Goal: Information Seeking & Learning: Check status

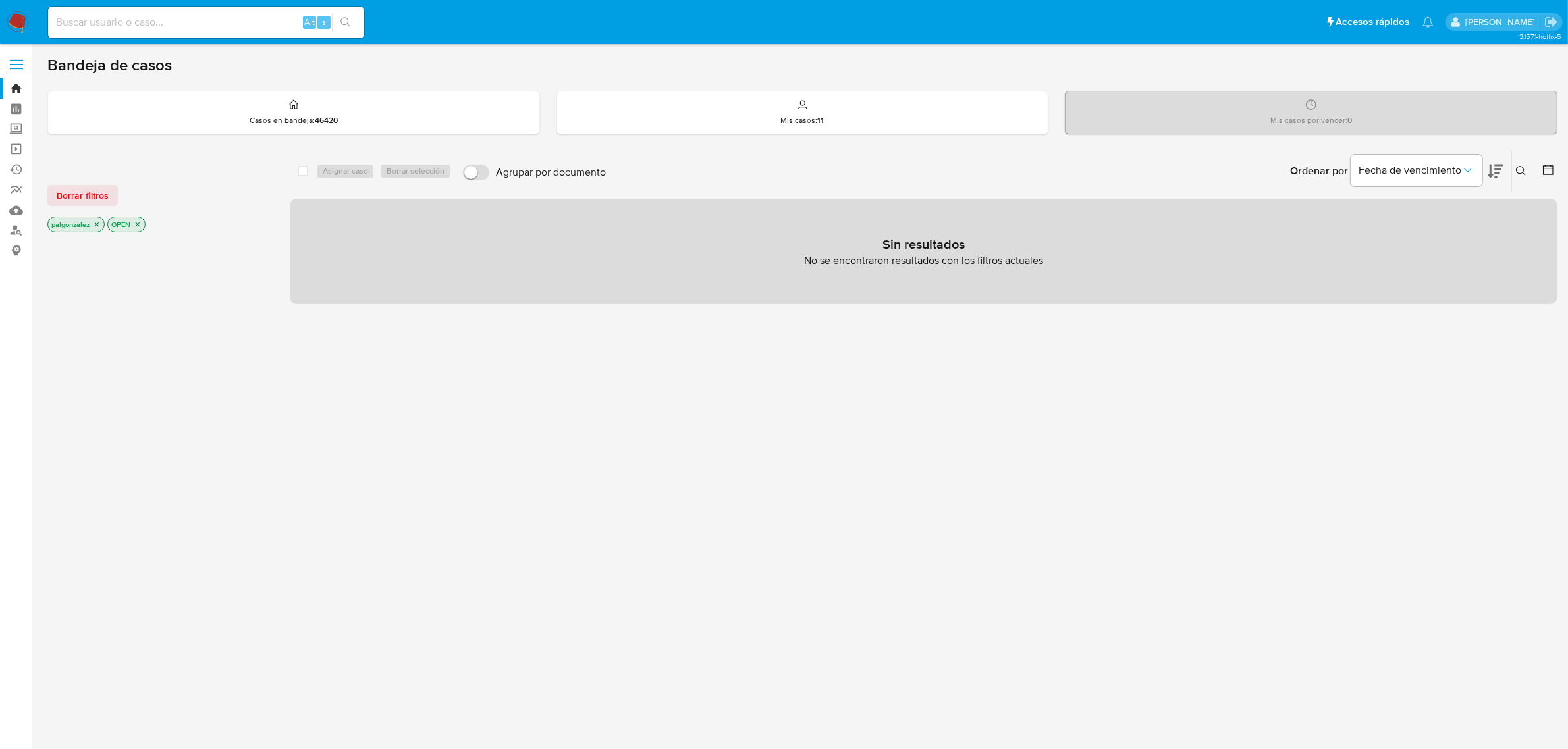
click at [100, 221] on icon "close-filter" at bounding box center [96, 224] width 8 height 8
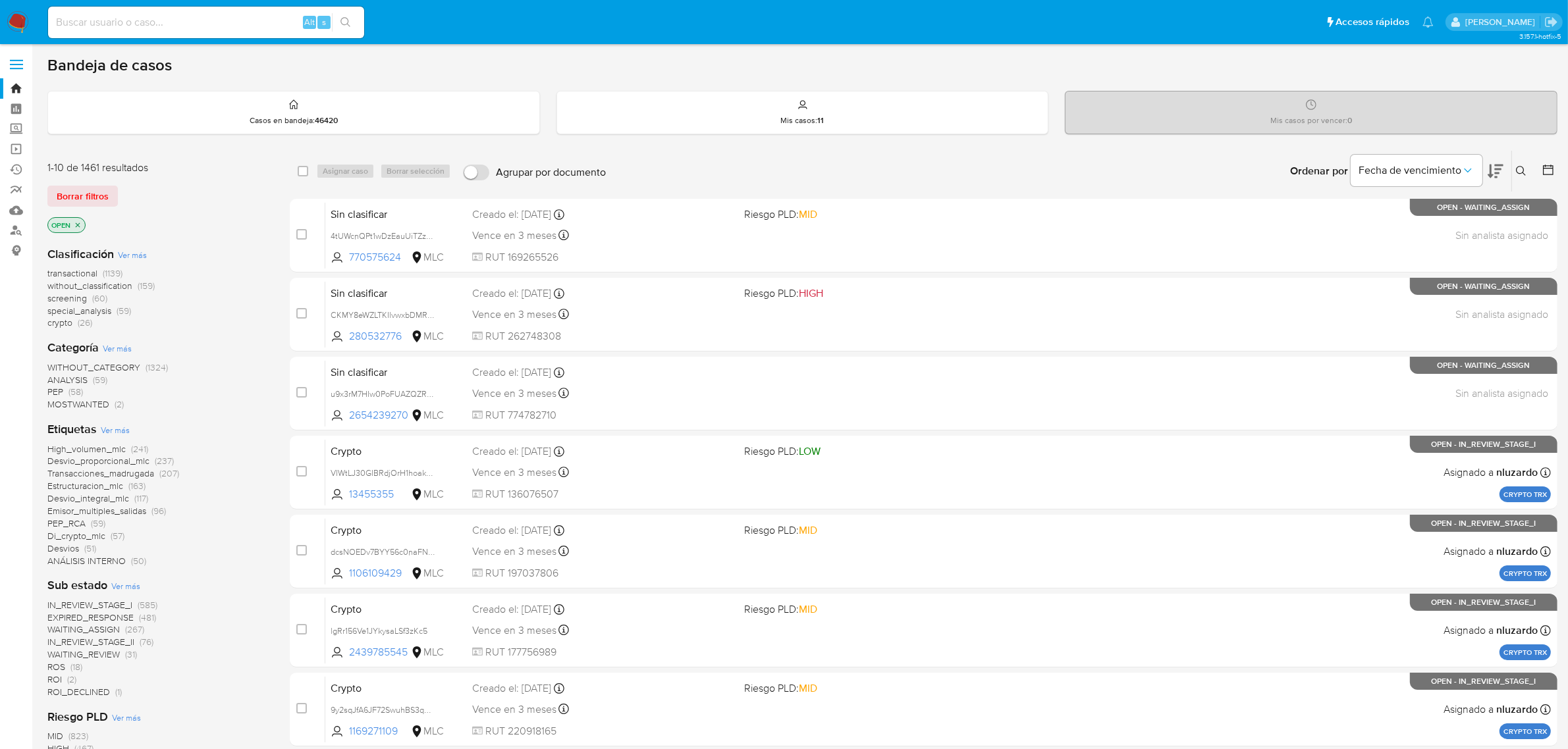
click at [74, 223] on icon "close-filter" at bounding box center [78, 225] width 8 height 8
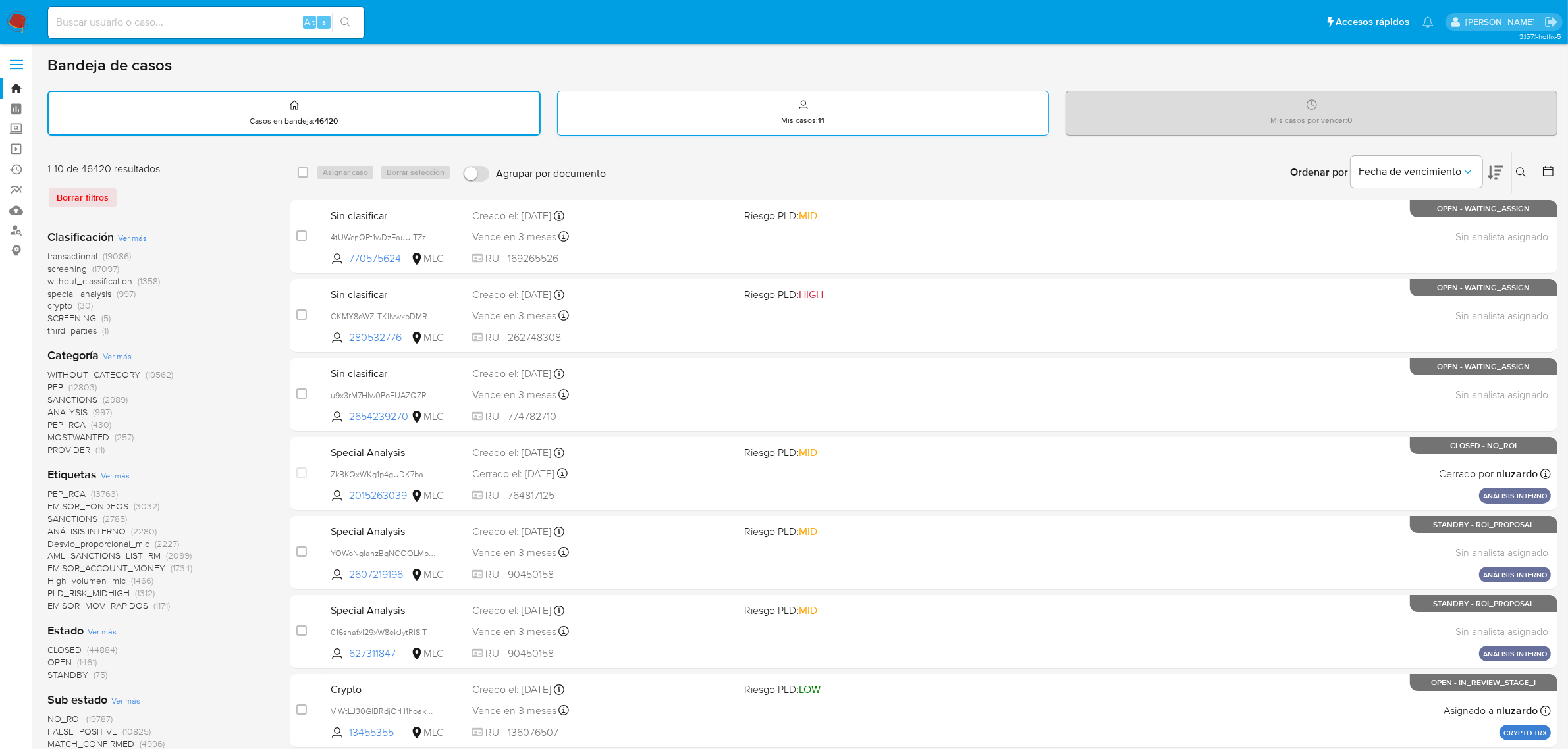
click at [830, 107] on div "Mis casos : 11" at bounding box center [802, 113] width 490 height 42
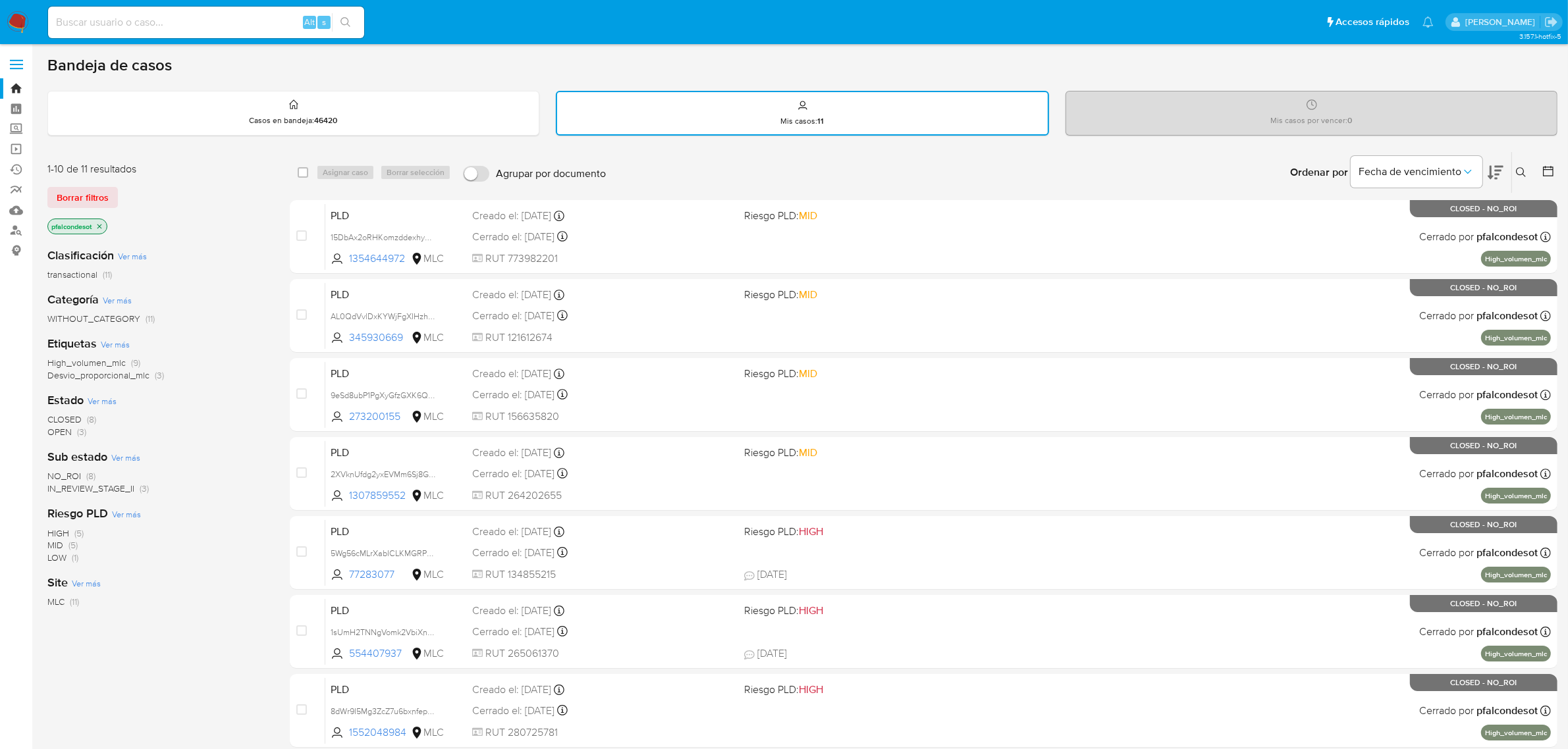
click at [61, 428] on span "OPEN" at bounding box center [59, 432] width 24 height 13
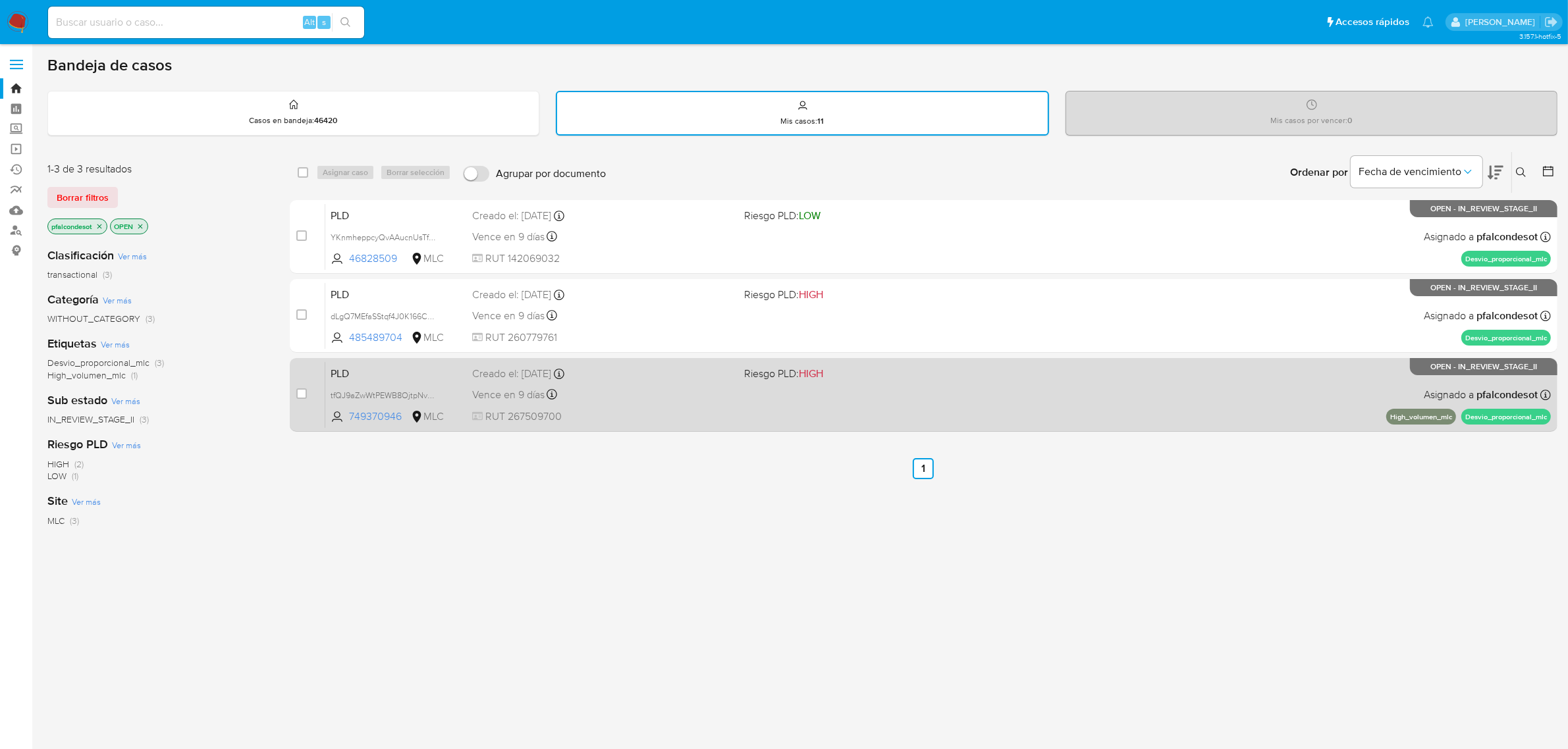
click at [926, 396] on div "PLD tfQJ9aZwWtPEWB8OjtpNvdeS 749370946 MLC Riesgo PLD: HIGH Creado el: 12/06/20…" at bounding box center [938, 394] width 1225 height 66
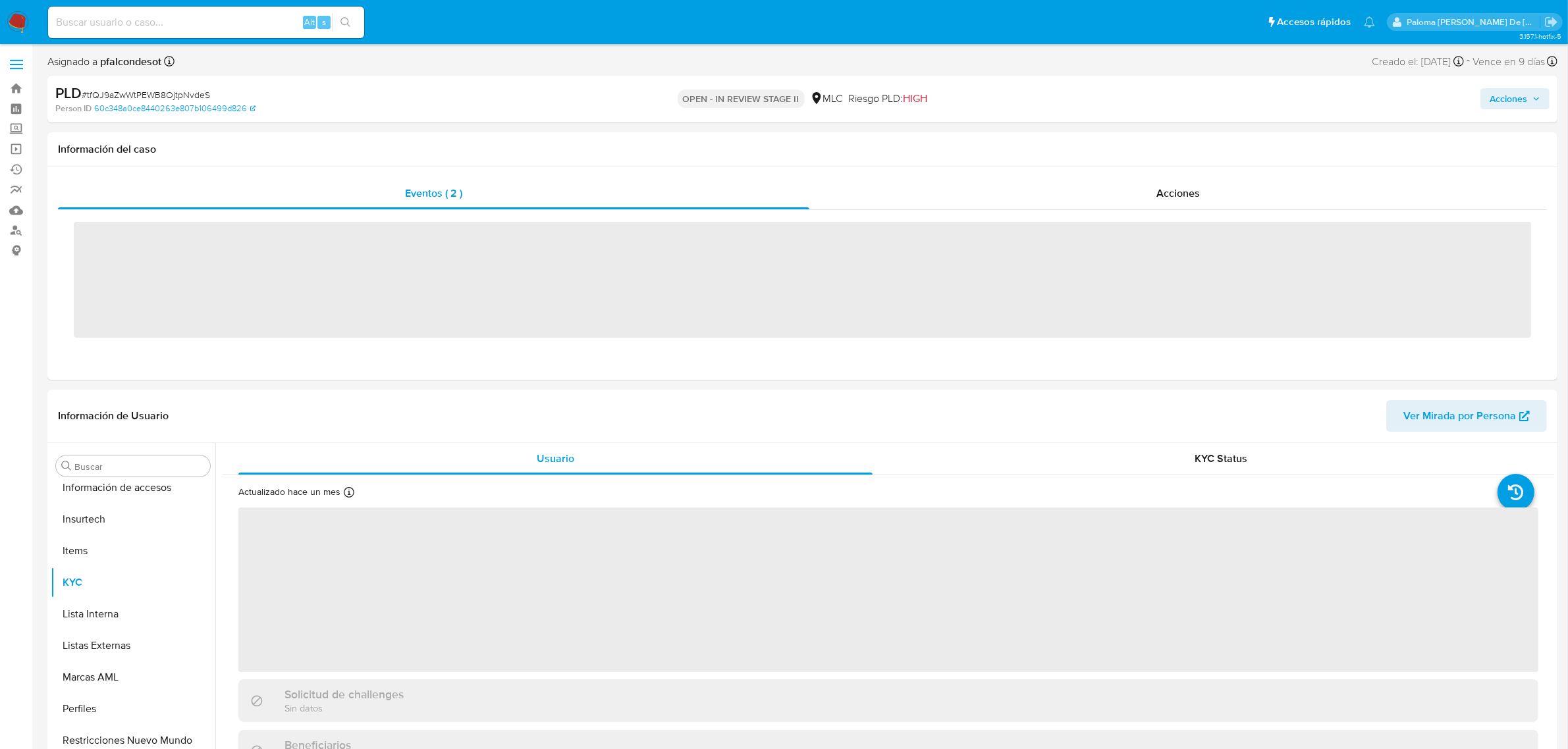
scroll to position [555, 0]
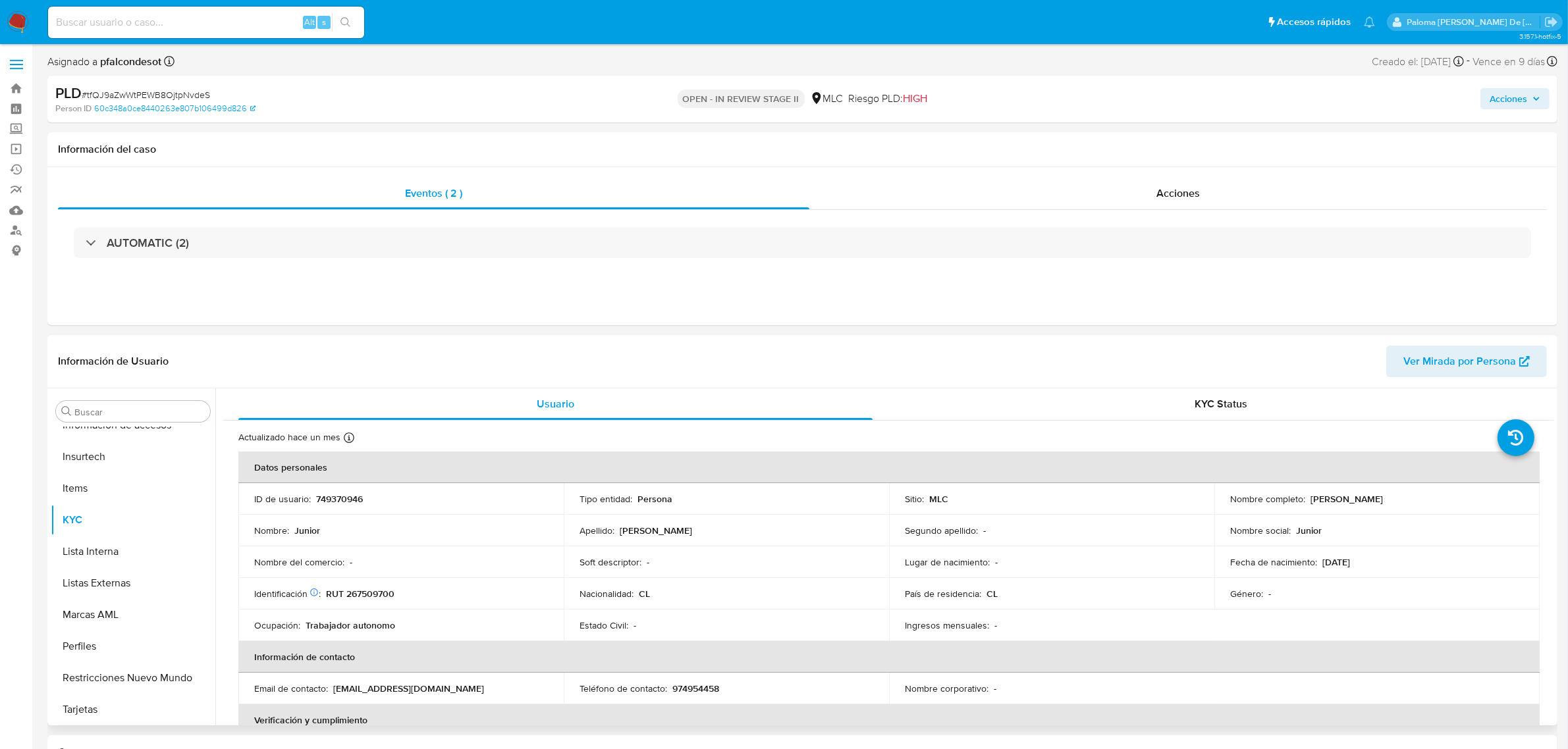
select select "10"
click at [1173, 193] on span "Acciones" at bounding box center [1178, 194] width 43 height 15
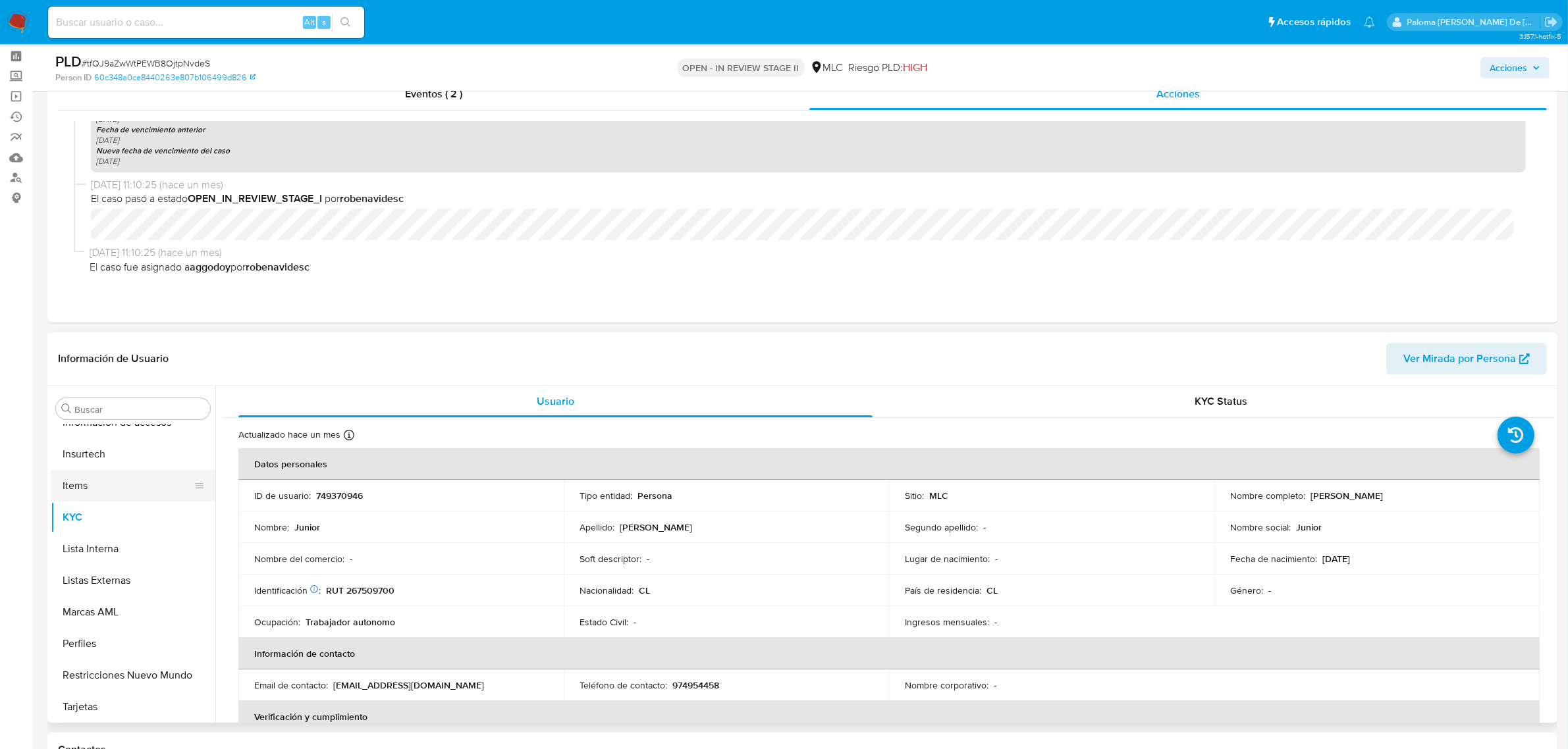
scroll to position [82, 0]
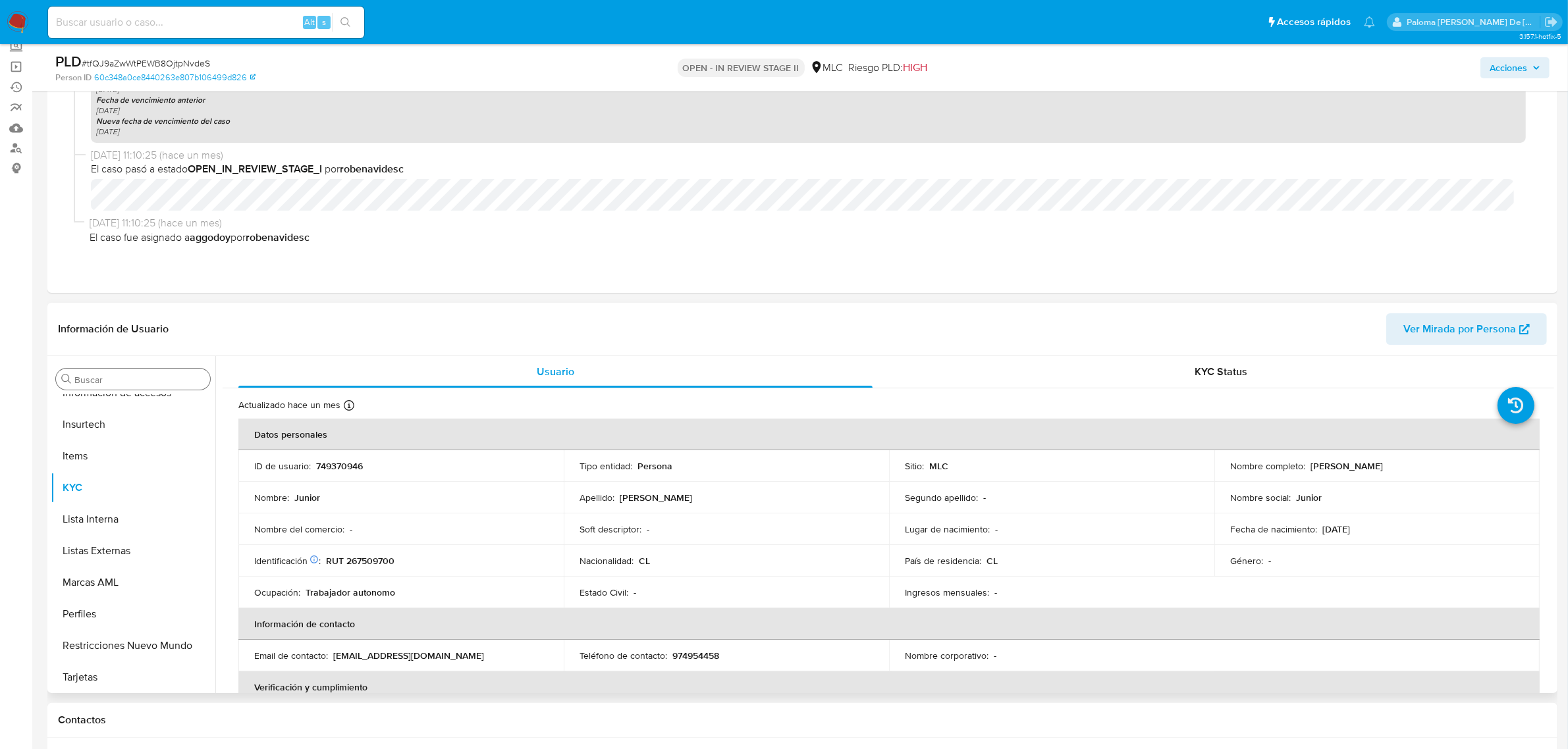
click at [137, 384] on input "Buscar" at bounding box center [139, 379] width 130 height 12
click at [135, 411] on button "Archivos adjuntos" at bounding box center [128, 410] width 154 height 32
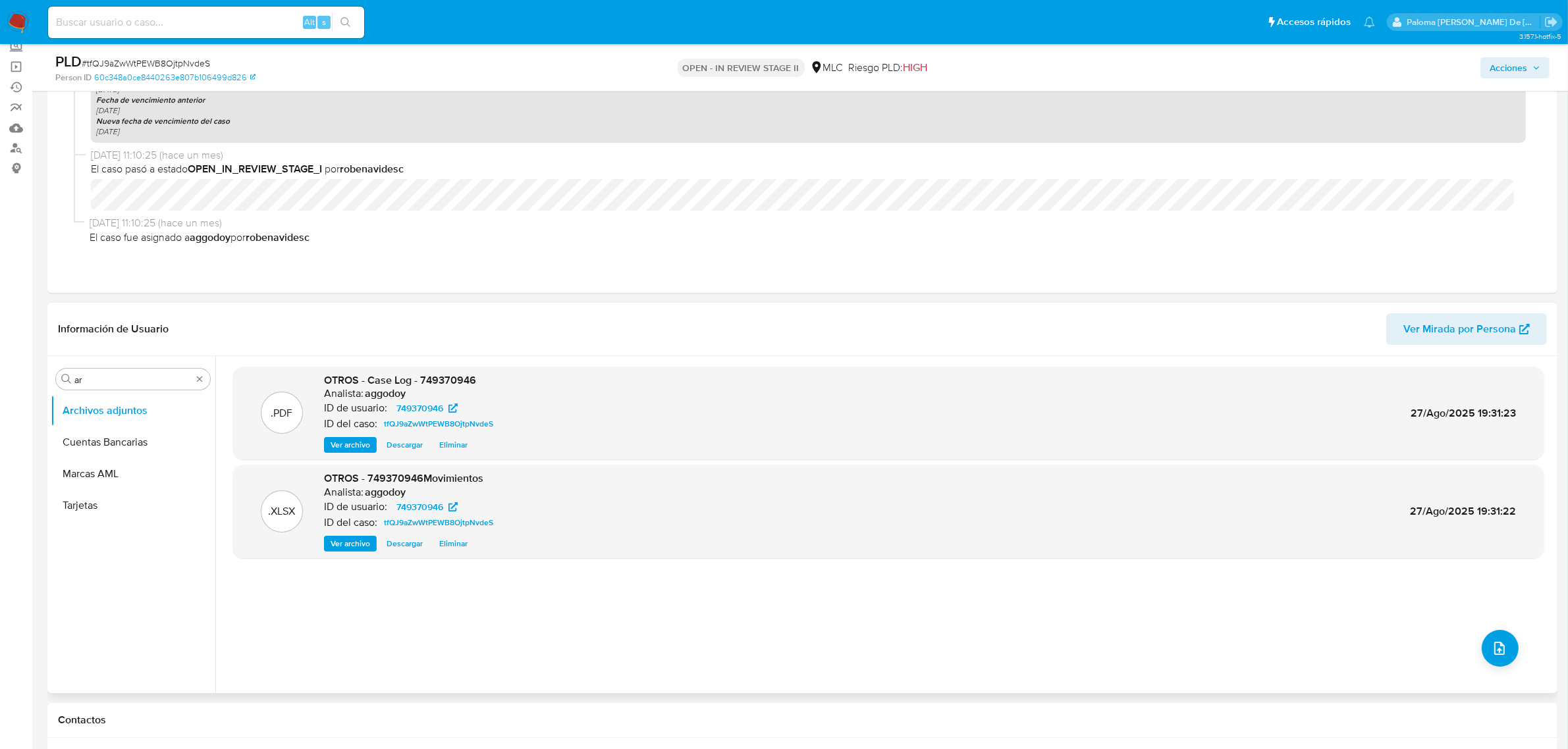
click at [353, 440] on span "Ver archivo" at bounding box center [350, 445] width 39 height 13
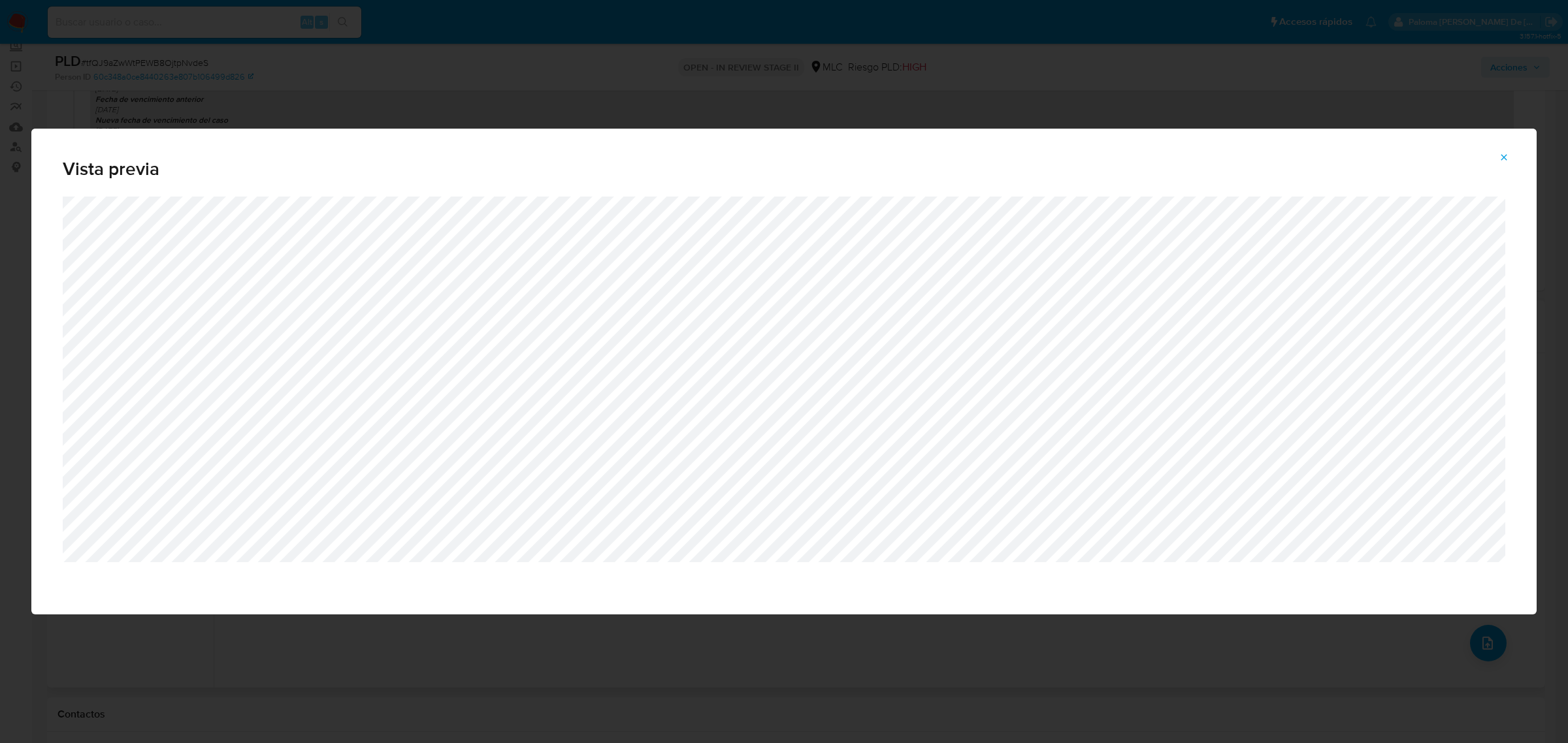
click at [1502, 156] on icon "Attachment preview" at bounding box center [1504, 157] width 6 height 6
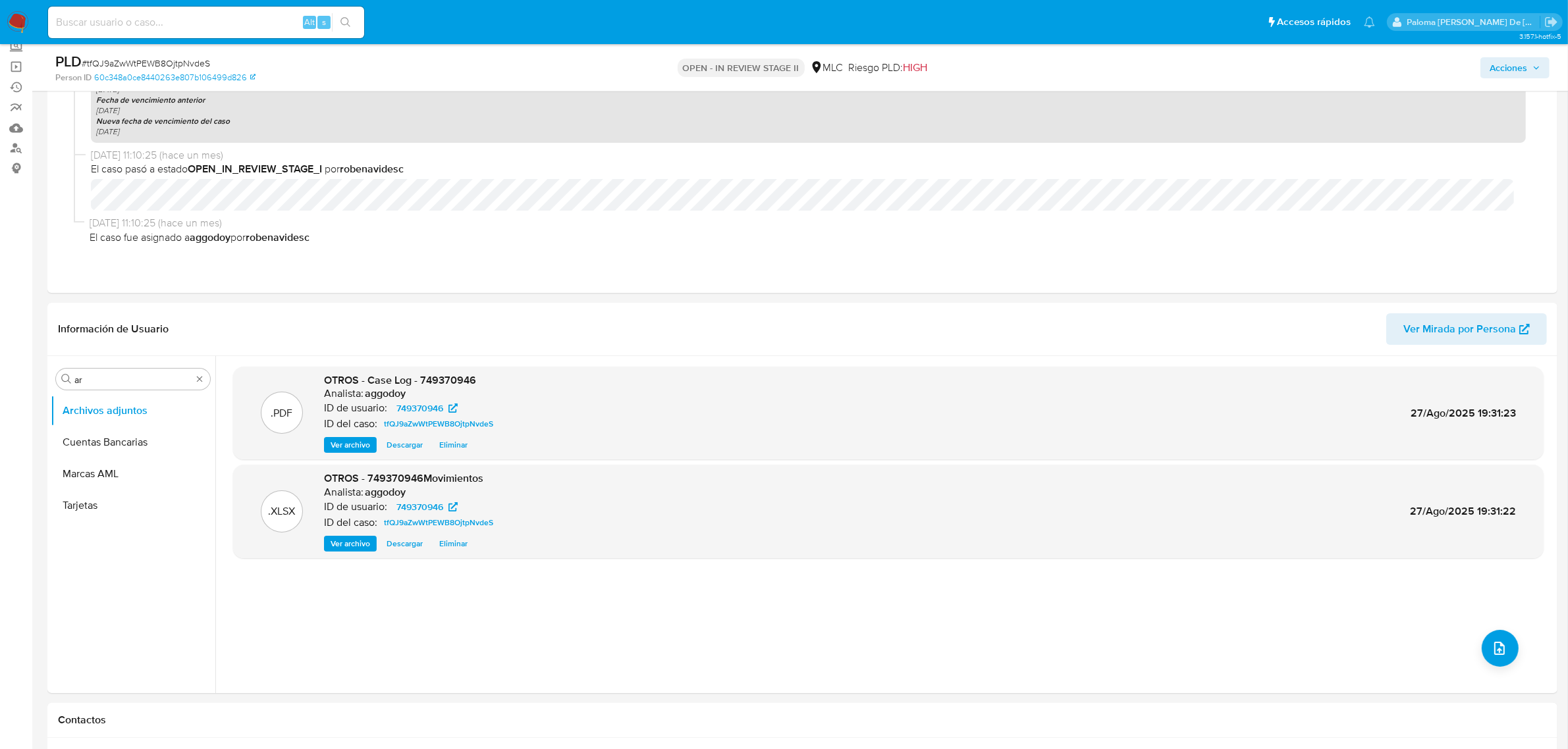
drag, startPoint x: 106, startPoint y: 379, endPoint x: -12, endPoint y: 400, distance: 119.9
type input "ky"
click at [125, 438] on button "KYC" at bounding box center [128, 442] width 154 height 32
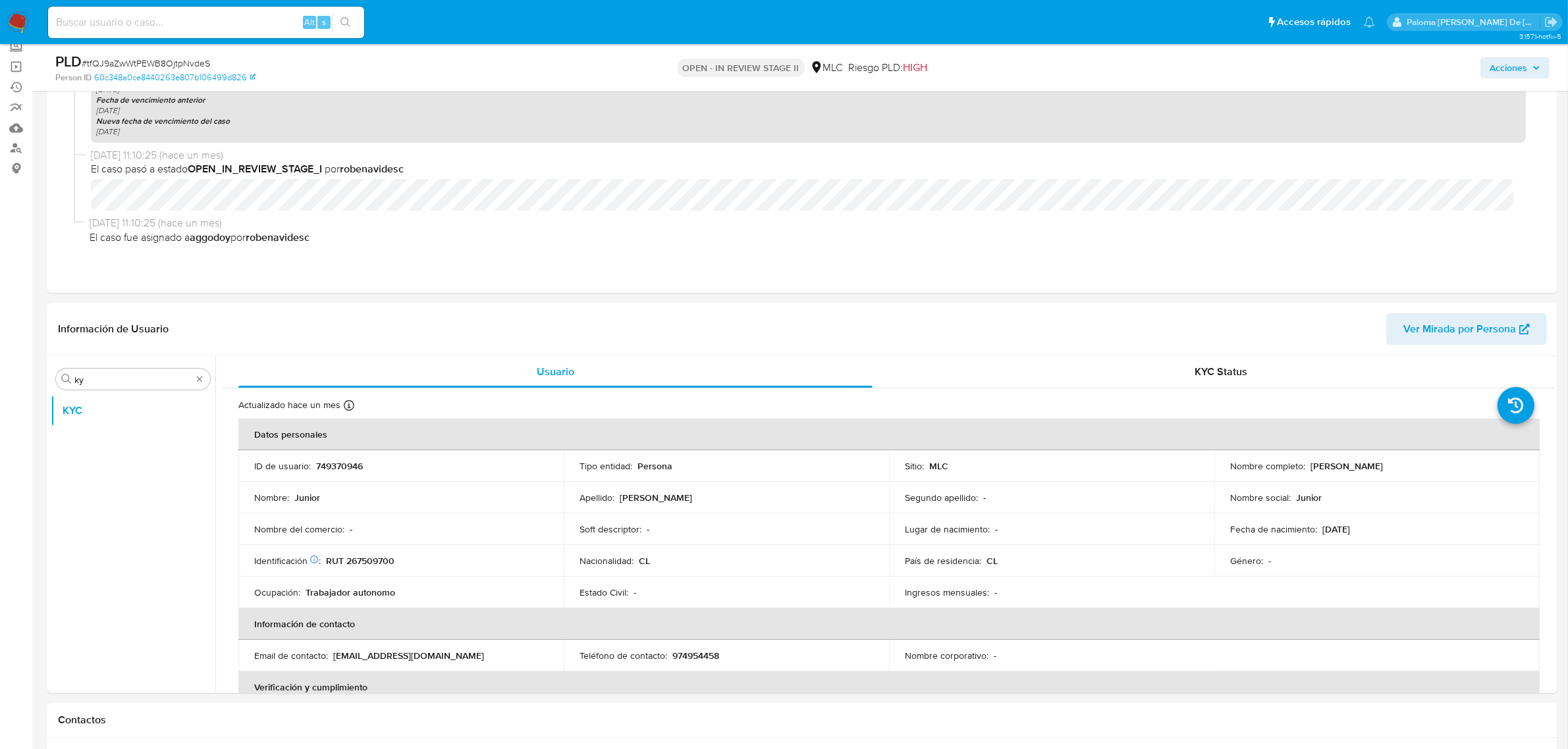
drag, startPoint x: 1416, startPoint y: 459, endPoint x: 1306, endPoint y: 466, distance: 110.2
click at [1306, 466] on td "Nombre completo : [PERSON_NAME]" at bounding box center [1377, 466] width 326 height 32
copy p "[PERSON_NAME]"
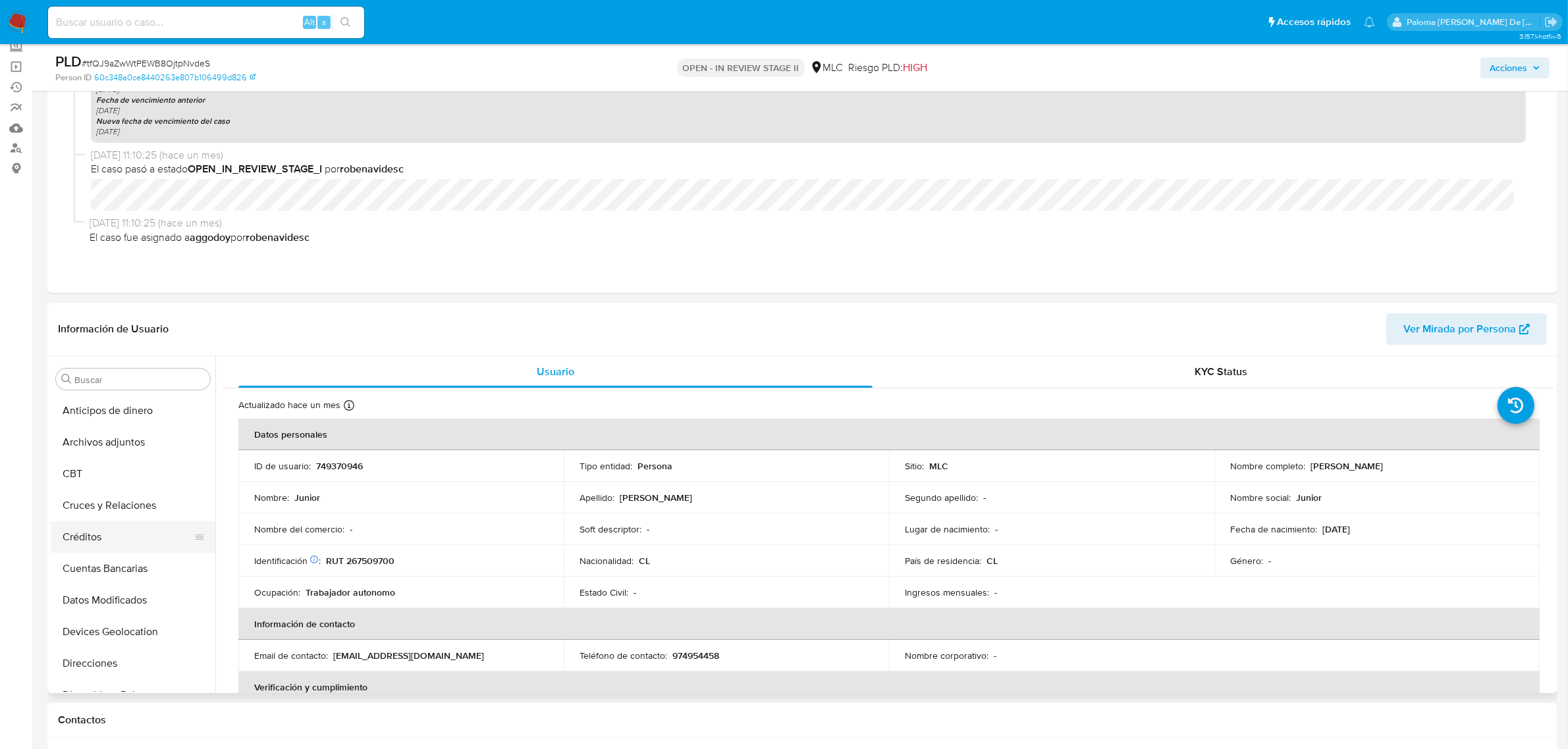
click at [109, 536] on button "Créditos" at bounding box center [128, 536] width 154 height 32
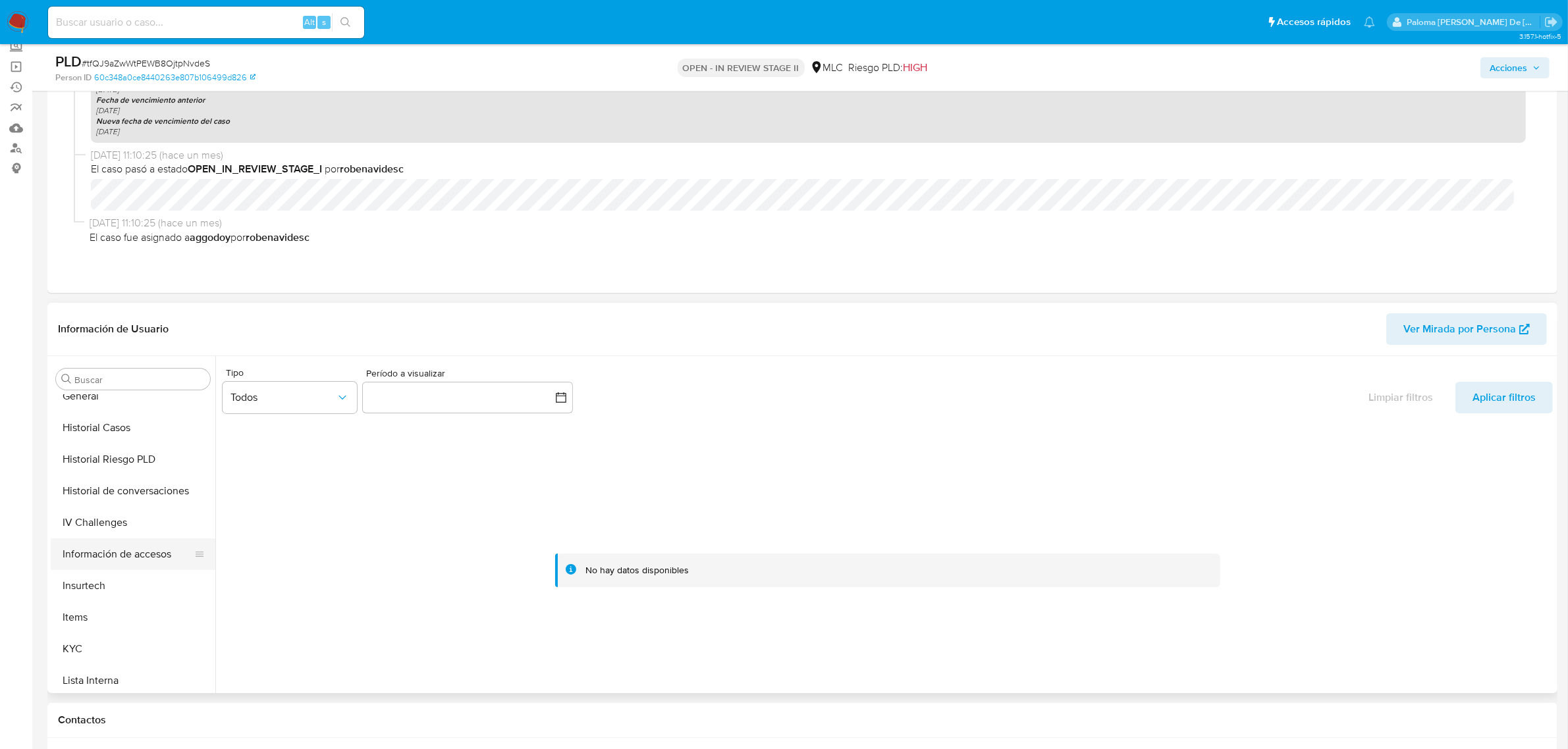
scroll to position [390, 0]
click at [121, 429] on button "Historial Casos" at bounding box center [128, 430] width 154 height 32
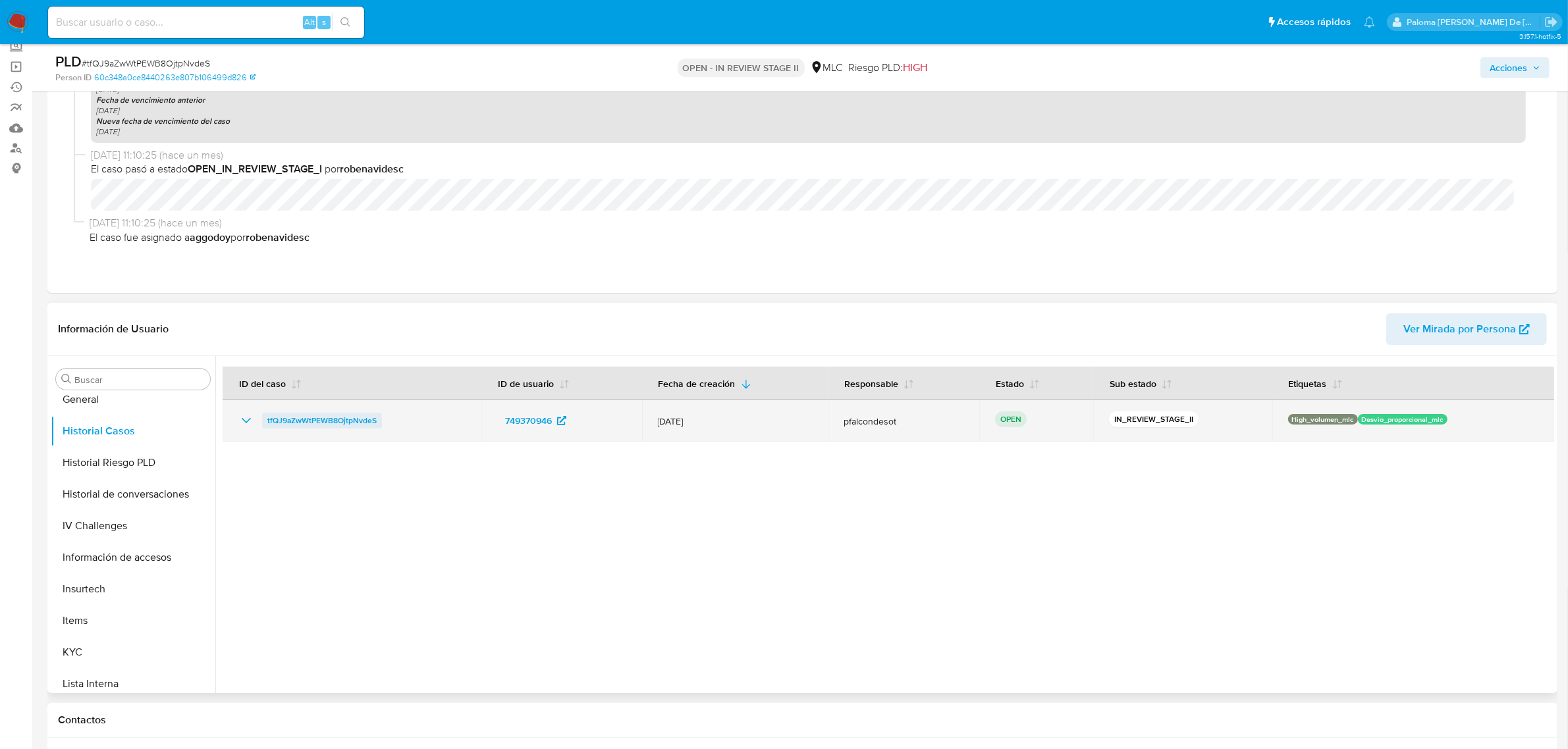
click at [355, 411] on td "tfQJ9aZwWtPEWB8OjtpNvdeS" at bounding box center [352, 421] width 259 height 42
click at [339, 422] on span "tfQJ9aZwWtPEWB8OjtpNvdeS" at bounding box center [322, 421] width 109 height 15
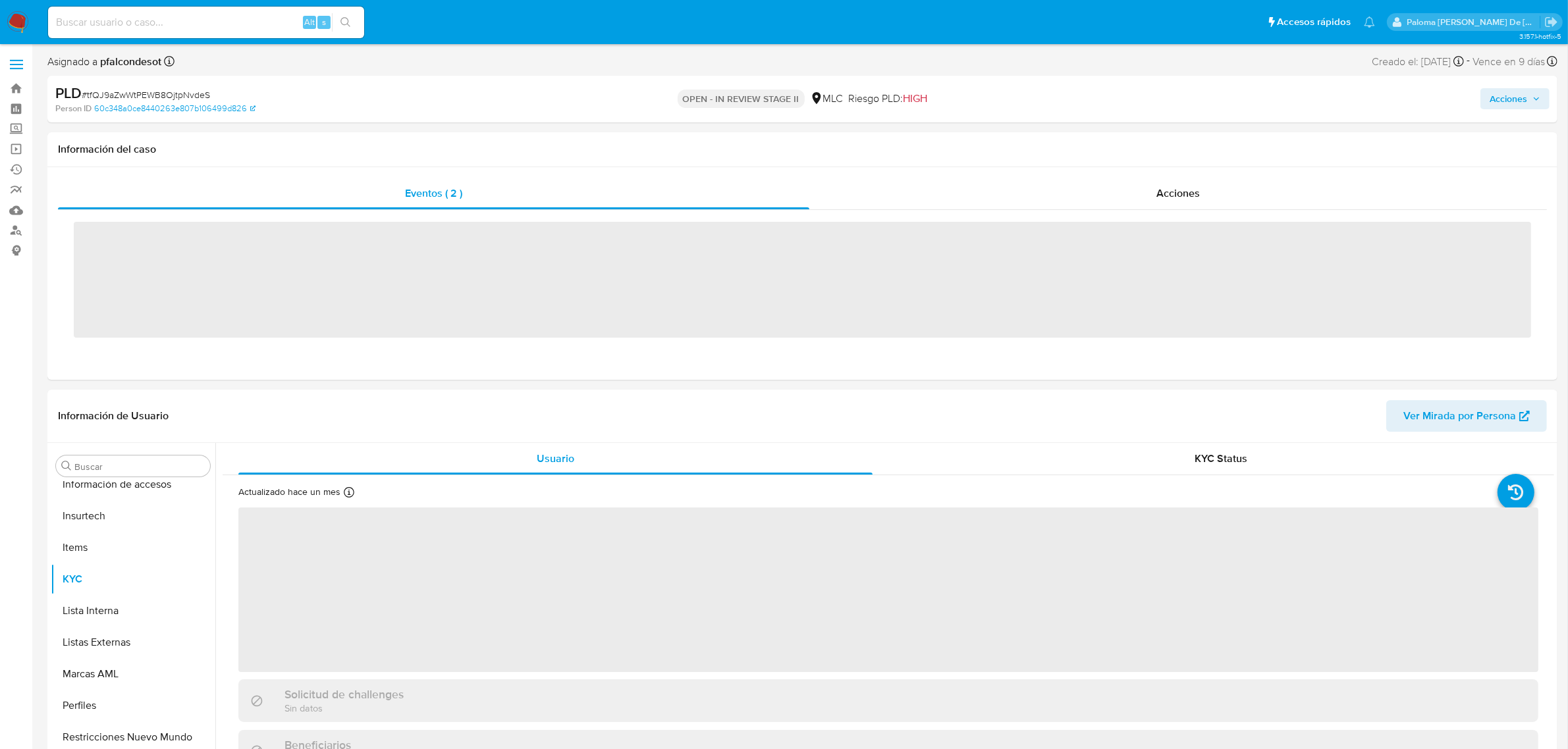
scroll to position [555, 0]
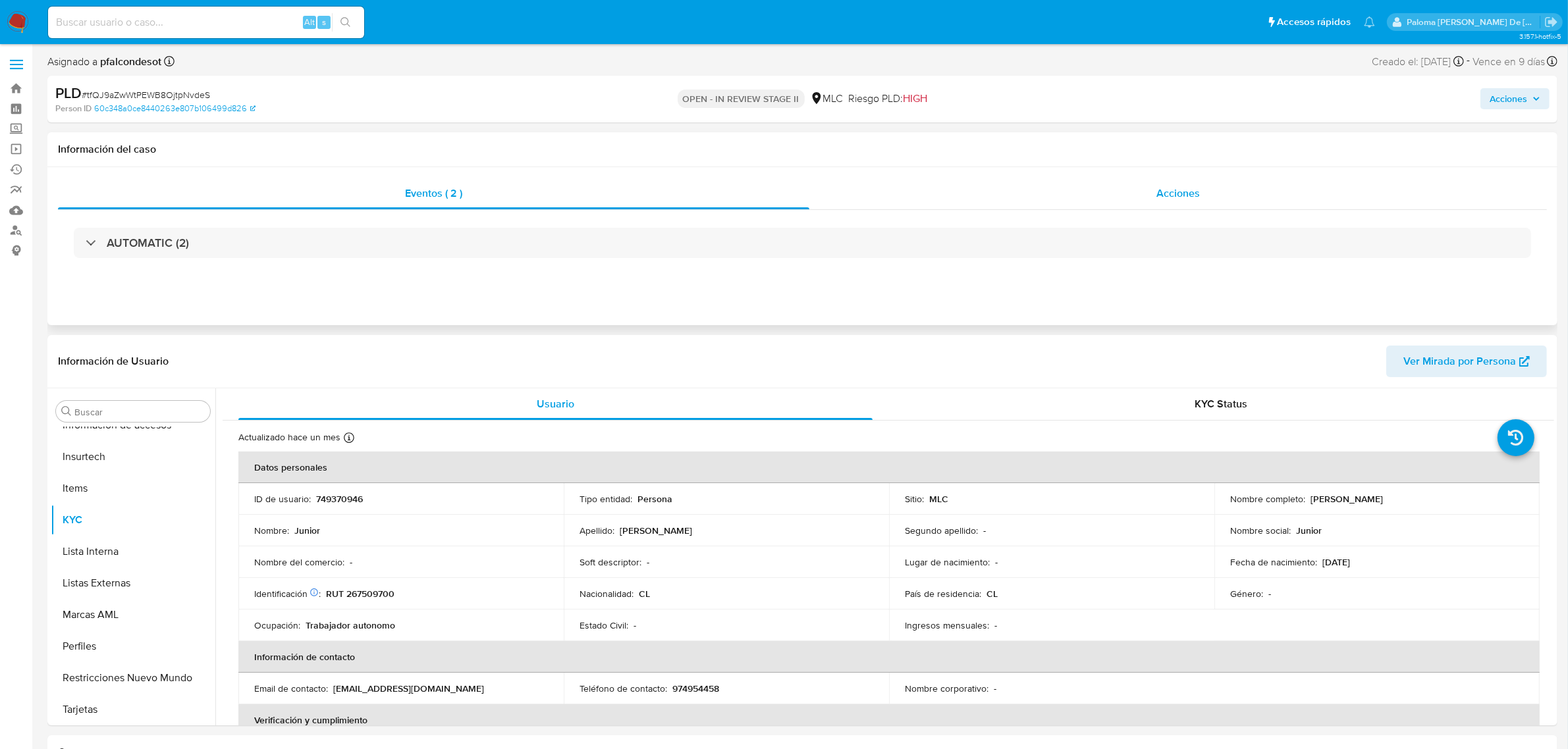
click at [1181, 181] on div "Acciones" at bounding box center [1178, 194] width 738 height 32
select select "10"
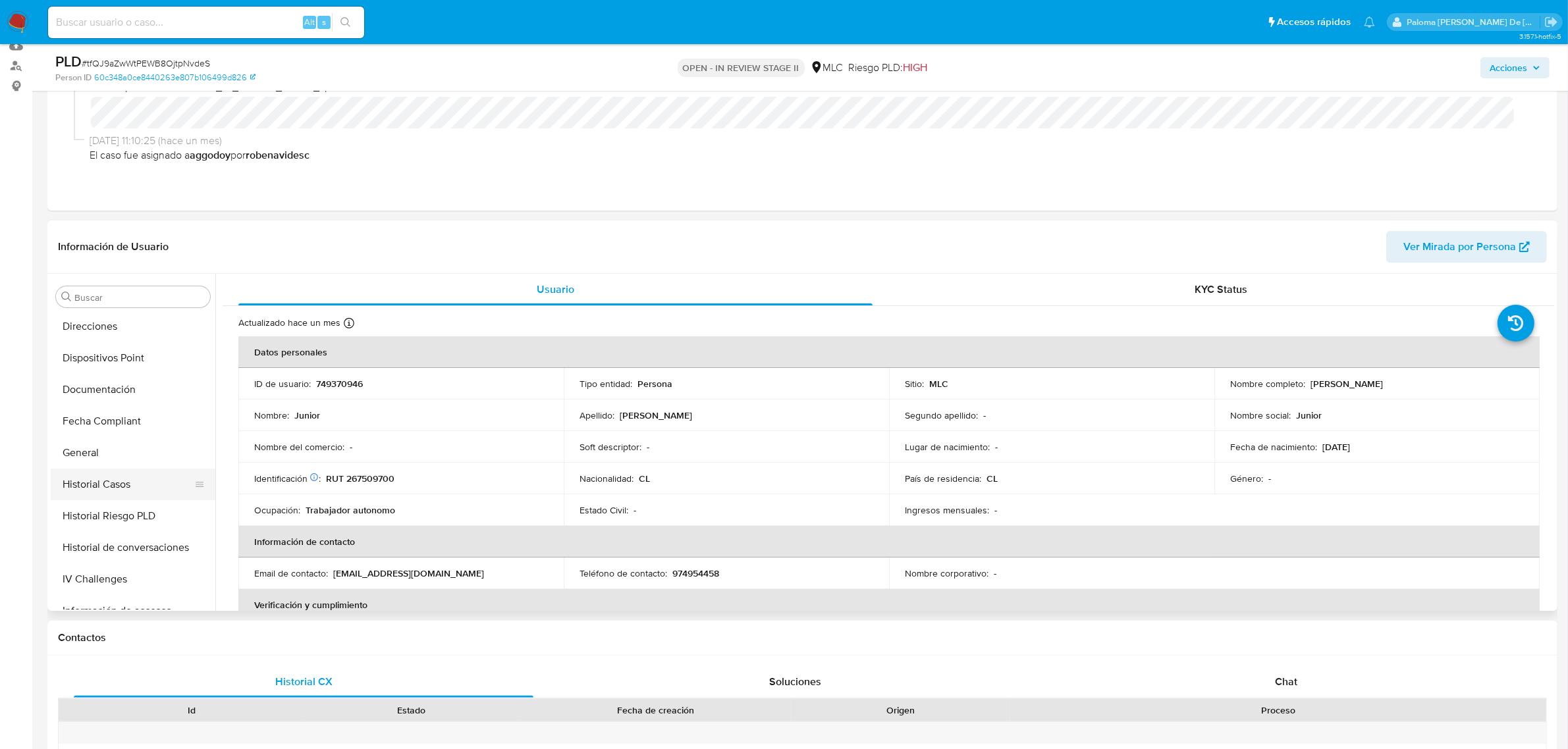
scroll to position [226, 0]
click at [125, 415] on button "Documentación" at bounding box center [133, 418] width 165 height 32
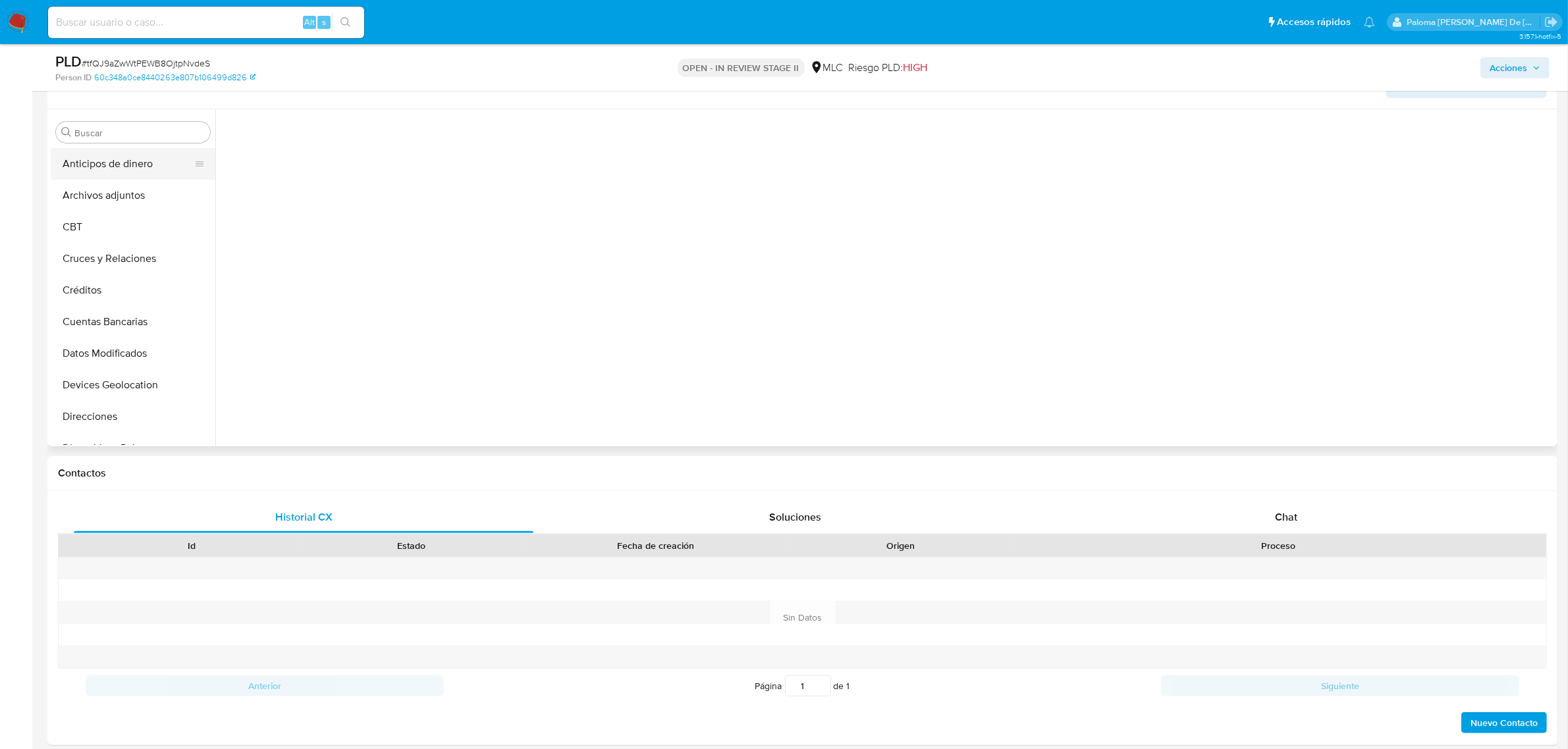
scroll to position [246, 0]
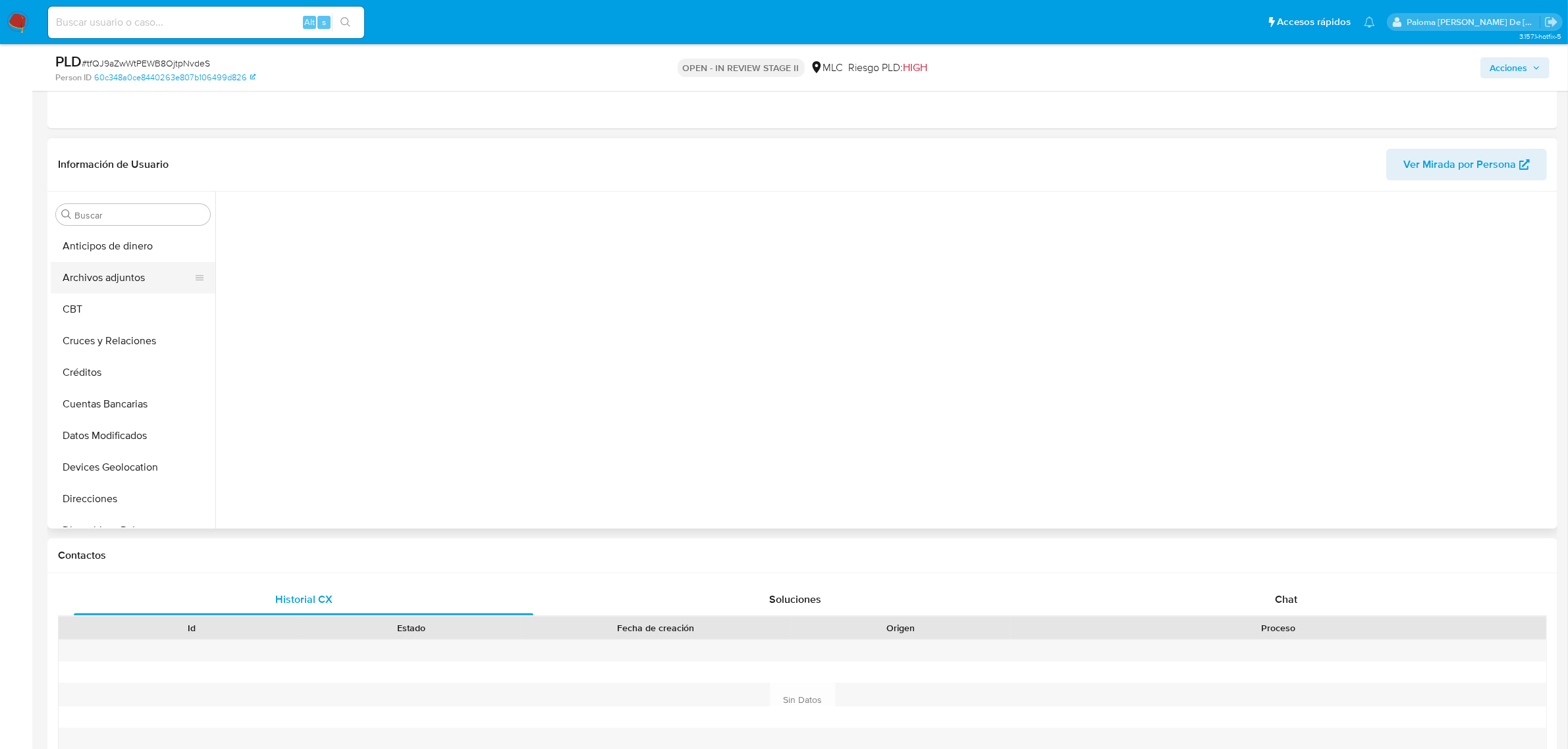
click at [126, 275] on button "Archivos adjuntos" at bounding box center [128, 277] width 154 height 32
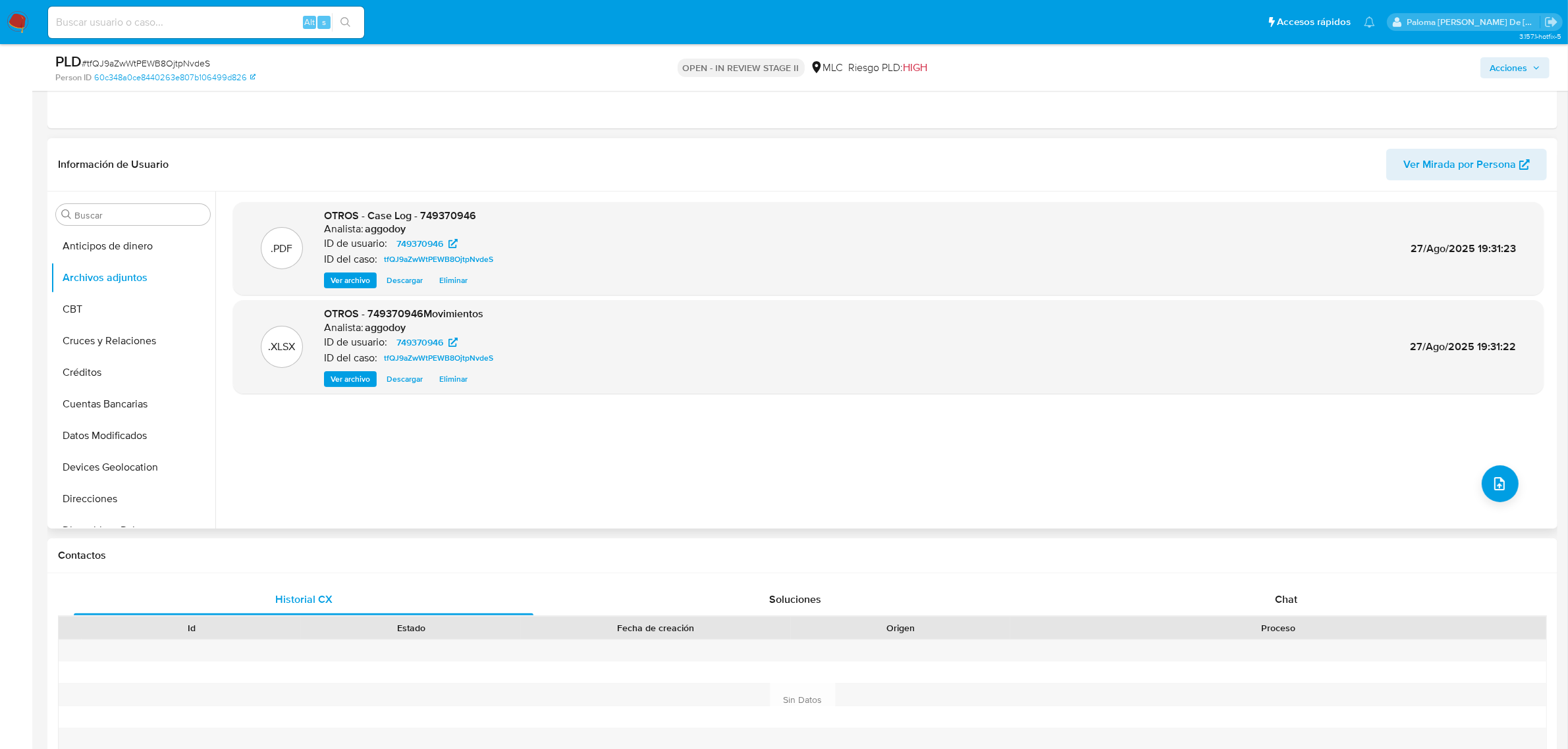
click at [336, 277] on span "Ver archivo" at bounding box center [350, 280] width 39 height 13
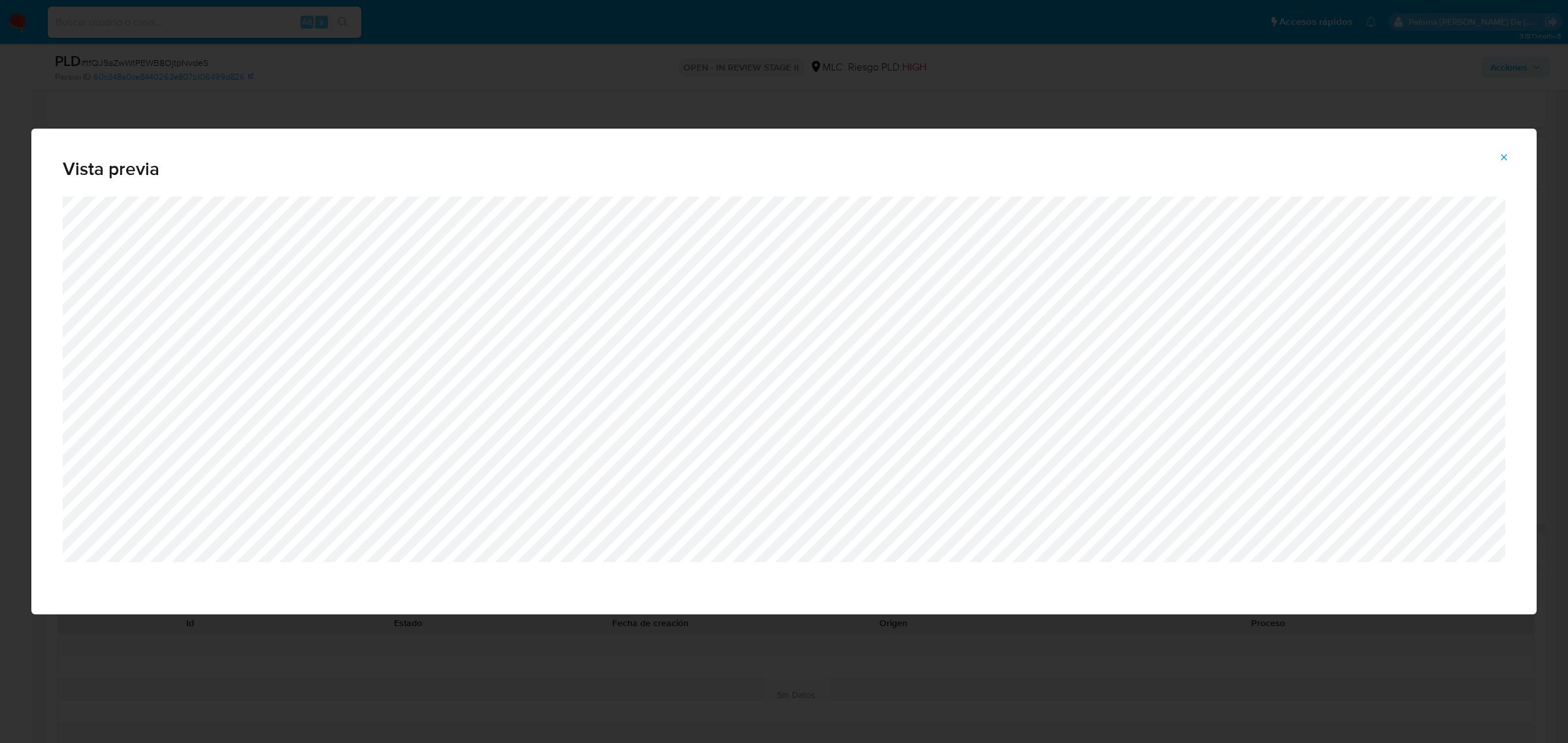
click at [1506, 152] on icon "Attachment preview" at bounding box center [1503, 157] width 11 height 11
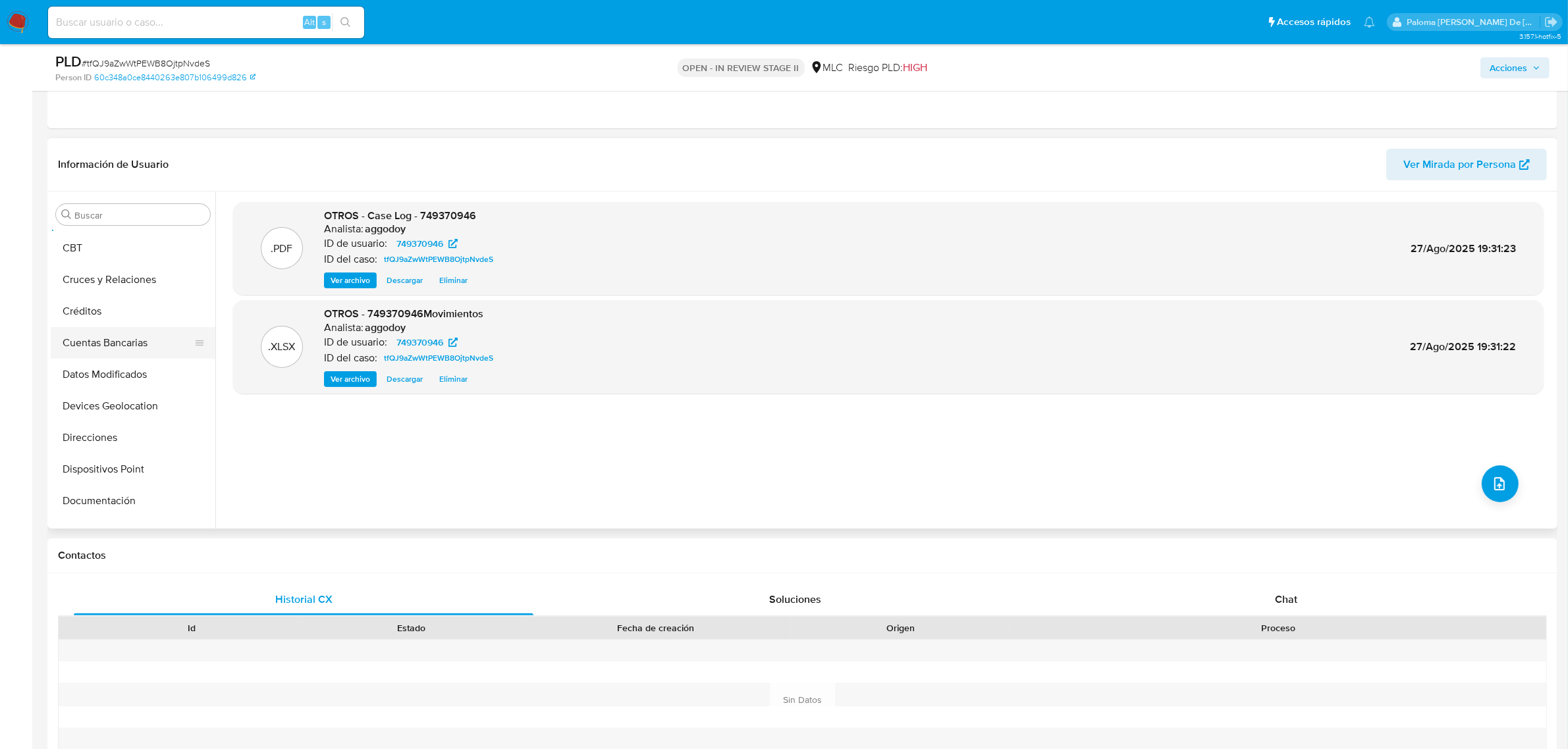
scroll to position [165, 0]
click at [103, 400] on button "Documentación" at bounding box center [128, 398] width 154 height 32
